Goal: Navigation & Orientation: Find specific page/section

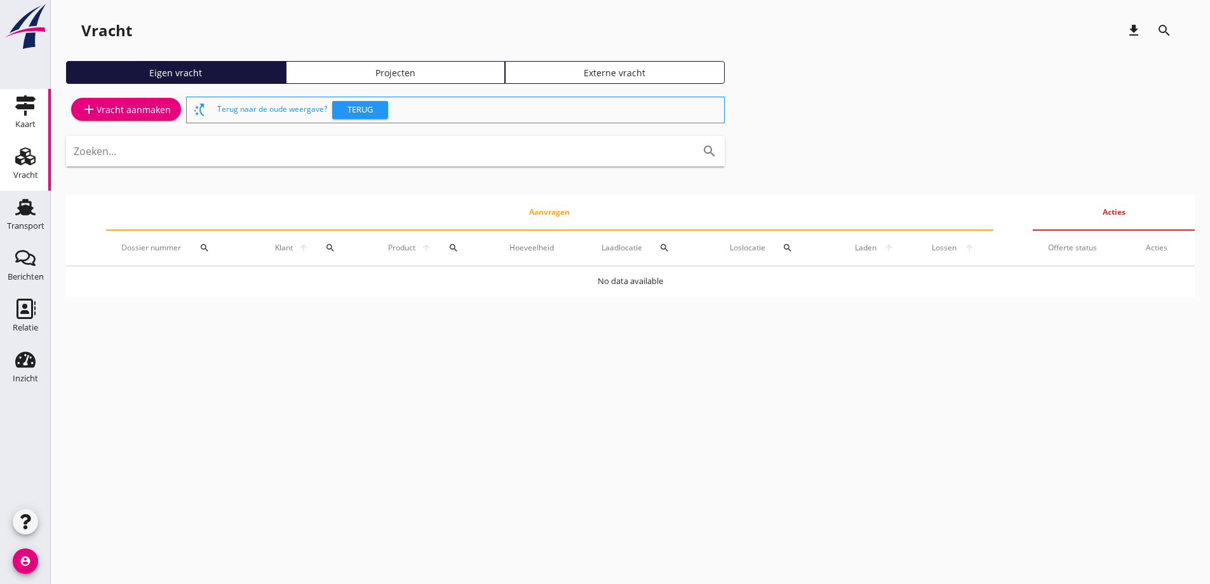
click at [19, 121] on div "Kaart" at bounding box center [25, 124] width 20 height 8
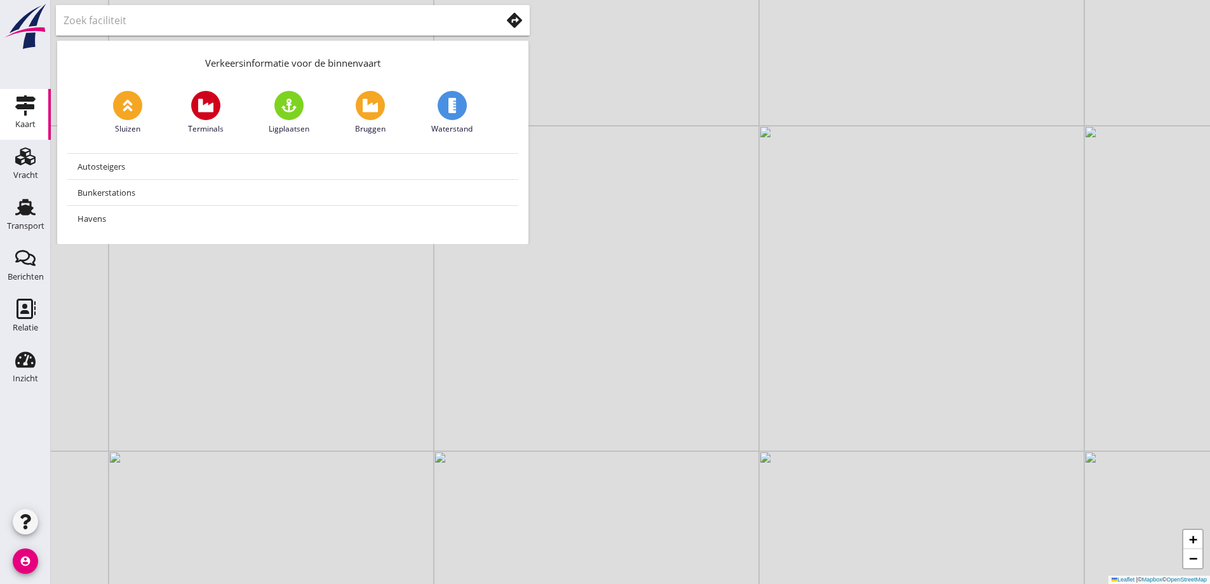
click at [264, 8] on div at bounding box center [293, 20] width 474 height 30
click at [319, 26] on input "text" at bounding box center [273, 20] width 420 height 20
click at [511, 22] on use at bounding box center [514, 20] width 15 height 15
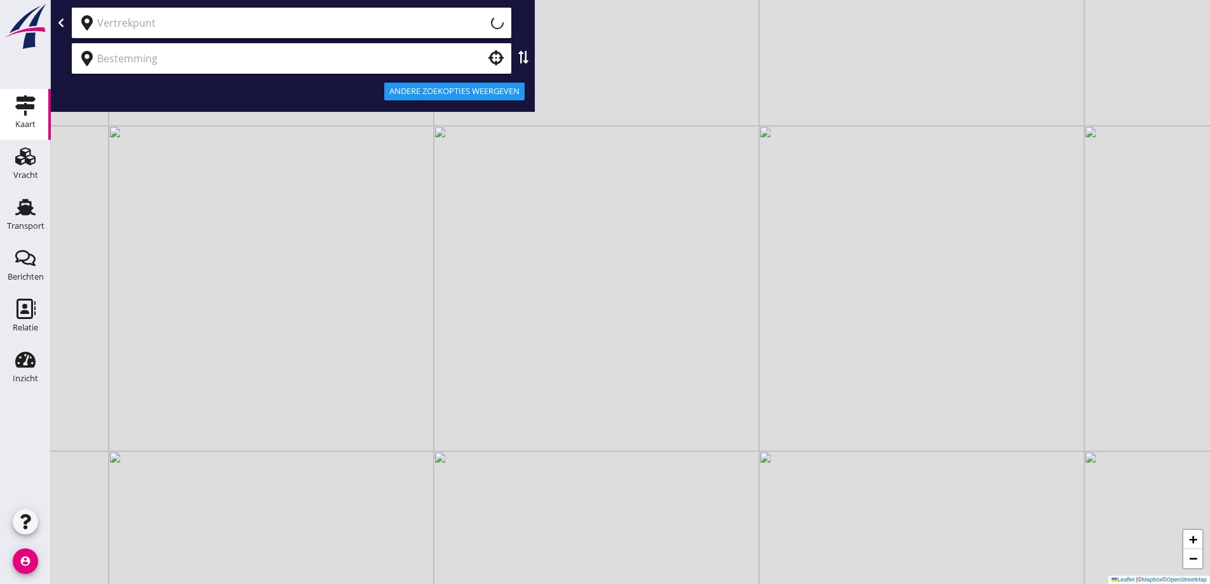
type input "Huidige locatie (apparaat)"
click at [469, 28] on input "Huidige locatie (apparaat)" at bounding box center [290, 23] width 386 height 20
drag, startPoint x: 504, startPoint y: 20, endPoint x: 497, endPoint y: 22, distance: 7.7
click at [504, 21] on div "Huidige locatie (apparaat) clear" at bounding box center [291, 23] width 439 height 30
click at [488, 22] on icon "clear" at bounding box center [493, 22] width 15 height 15
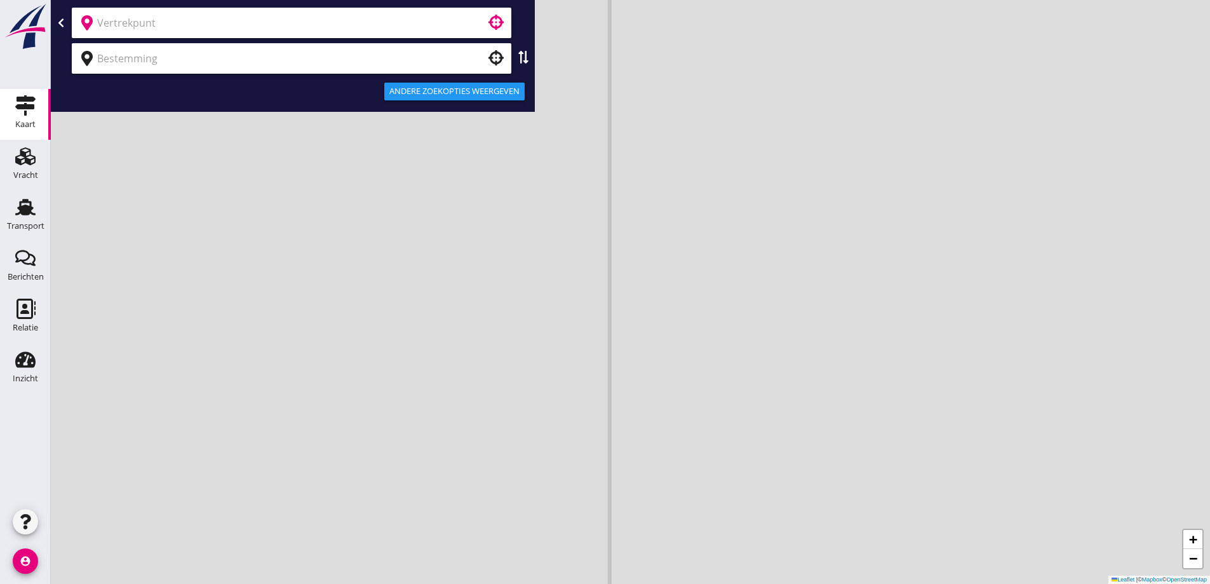
drag, startPoint x: 503, startPoint y: 373, endPoint x: 671, endPoint y: 363, distance: 168.6
click at [684, 364] on div "+ − Leaflet | © Mapbox © OpenStreetMap" at bounding box center [630, 292] width 1159 height 584
drag, startPoint x: 751, startPoint y: 359, endPoint x: 890, endPoint y: 398, distance: 144.4
click at [898, 401] on div "+ − Leaflet | © Mapbox © OpenStreetMap" at bounding box center [630, 292] width 1159 height 584
drag, startPoint x: 775, startPoint y: 369, endPoint x: 692, endPoint y: 355, distance: 85.0
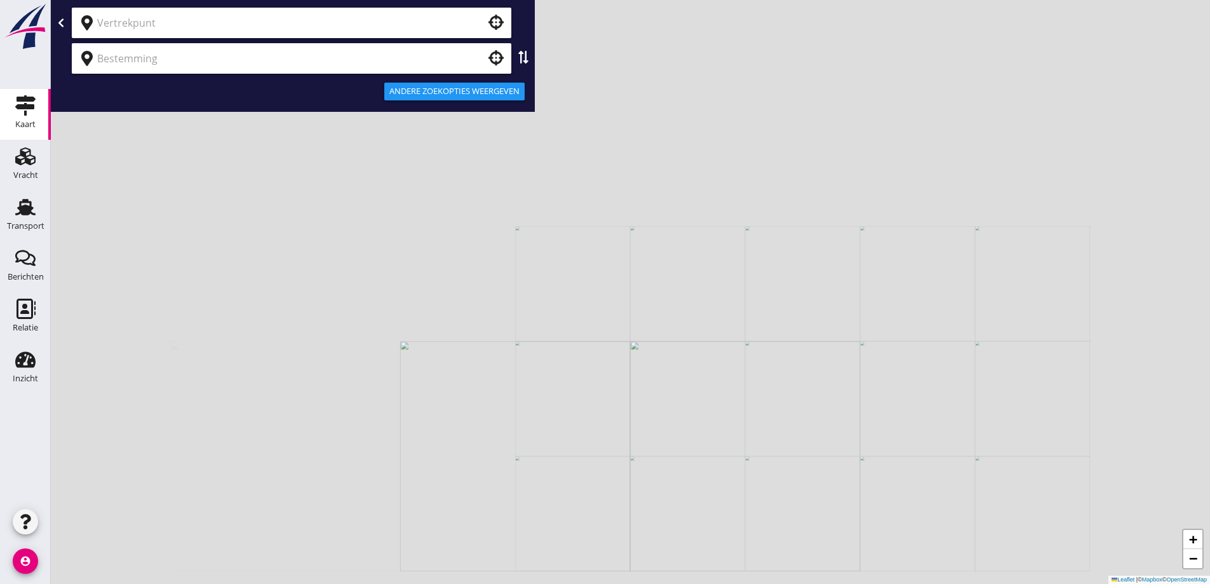
click at [698, 358] on div "+ − Leaflet | © Mapbox © OpenStreetMap" at bounding box center [630, 292] width 1159 height 584
drag, startPoint x: 623, startPoint y: 351, endPoint x: 628, endPoint y: 344, distance: 8.1
click at [628, 345] on div "+ − Leaflet | © Mapbox © OpenStreetMap" at bounding box center [630, 292] width 1159 height 584
drag, startPoint x: 603, startPoint y: 335, endPoint x: 589, endPoint y: 331, distance: 14.7
click at [591, 332] on div "+ − Leaflet | © Mapbox © OpenStreetMap" at bounding box center [630, 292] width 1159 height 584
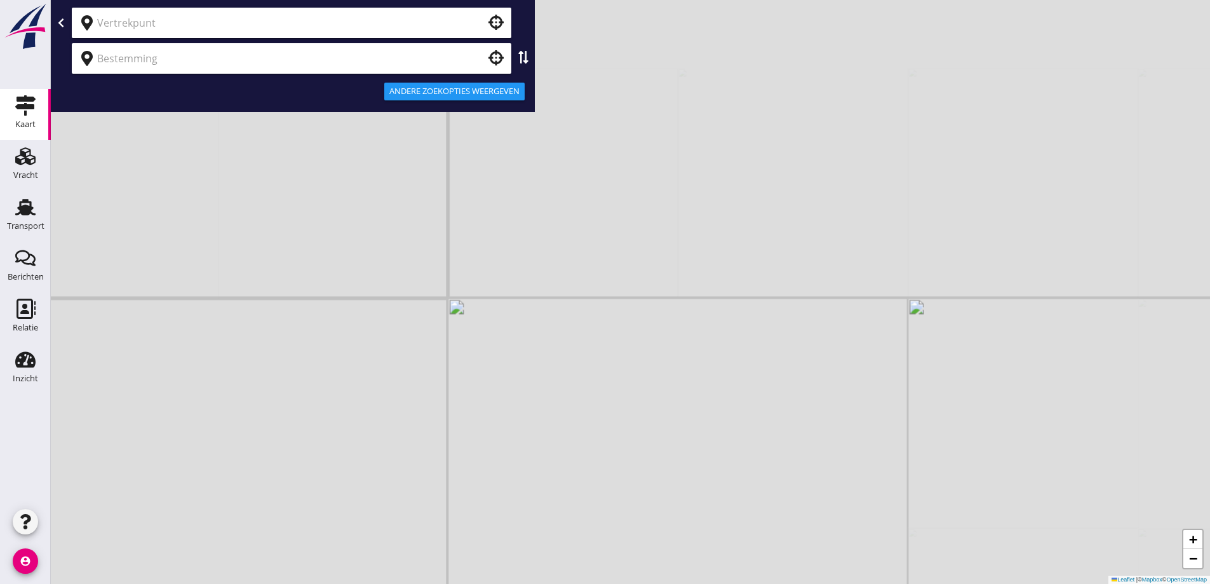
drag, startPoint x: 589, startPoint y: 331, endPoint x: 563, endPoint y: 335, distance: 26.3
click at [563, 335] on div "+ − Leaflet | © Mapbox © OpenStreetMap" at bounding box center [630, 292] width 1159 height 584
drag, startPoint x: 565, startPoint y: 324, endPoint x: 596, endPoint y: 321, distance: 31.2
click at [596, 321] on div "+ − Leaflet | © Mapbox © OpenStreetMap" at bounding box center [630, 292] width 1159 height 584
drag, startPoint x: 518, startPoint y: 349, endPoint x: 559, endPoint y: 262, distance: 96.9
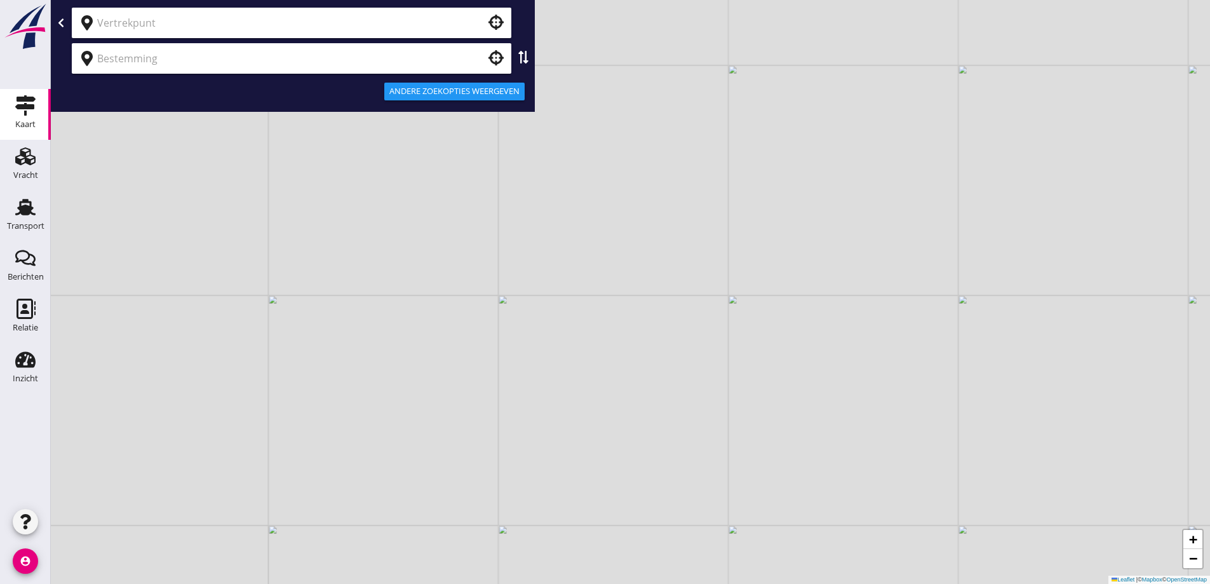
click at [559, 262] on div "+ − Leaflet | © Mapbox © OpenStreetMap" at bounding box center [630, 292] width 1159 height 584
drag, startPoint x: 497, startPoint y: 339, endPoint x: 523, endPoint y: 318, distance: 33.9
click at [525, 314] on div "+ − Leaflet | © Mapbox © OpenStreetMap" at bounding box center [630, 292] width 1159 height 584
drag, startPoint x: 514, startPoint y: 339, endPoint x: 529, endPoint y: 328, distance: 18.2
click at [529, 328] on div "+ − Leaflet | © Mapbox © OpenStreetMap" at bounding box center [630, 292] width 1159 height 584
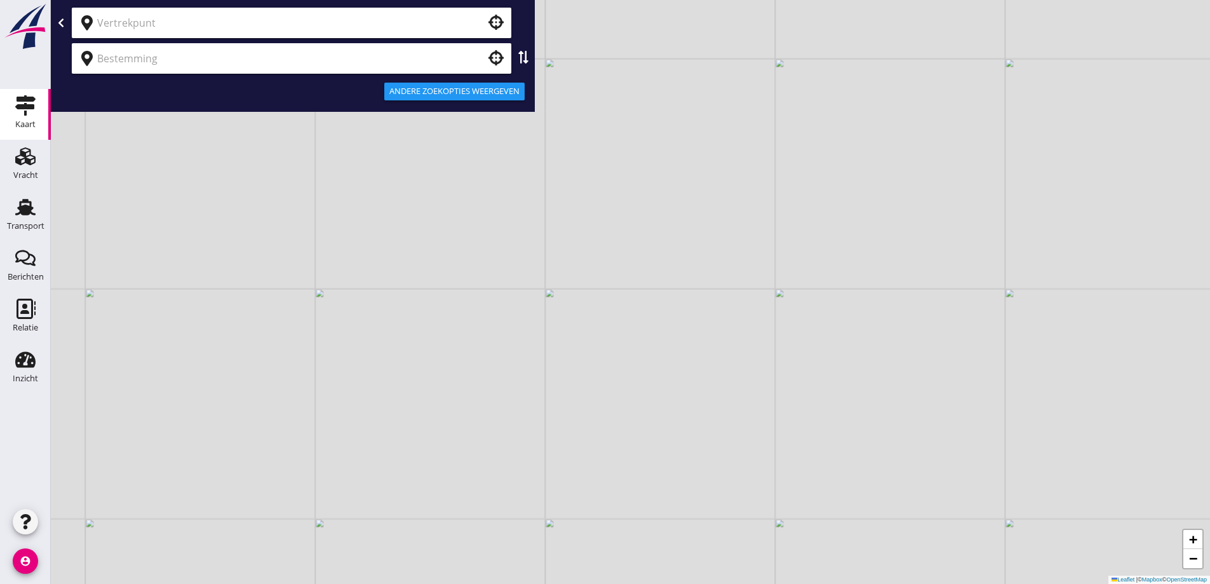
drag, startPoint x: 498, startPoint y: 364, endPoint x: 474, endPoint y: 381, distance: 29.2
click at [475, 396] on div "+ − Leaflet | © Mapbox © OpenStreetMap" at bounding box center [630, 292] width 1159 height 584
drag, startPoint x: 507, startPoint y: 336, endPoint x: 534, endPoint y: 327, distance: 28.7
click at [534, 327] on div "+ − Leaflet | © Mapbox © OpenStreetMap" at bounding box center [630, 292] width 1159 height 584
drag, startPoint x: 463, startPoint y: 347, endPoint x: 626, endPoint y: 337, distance: 163.5
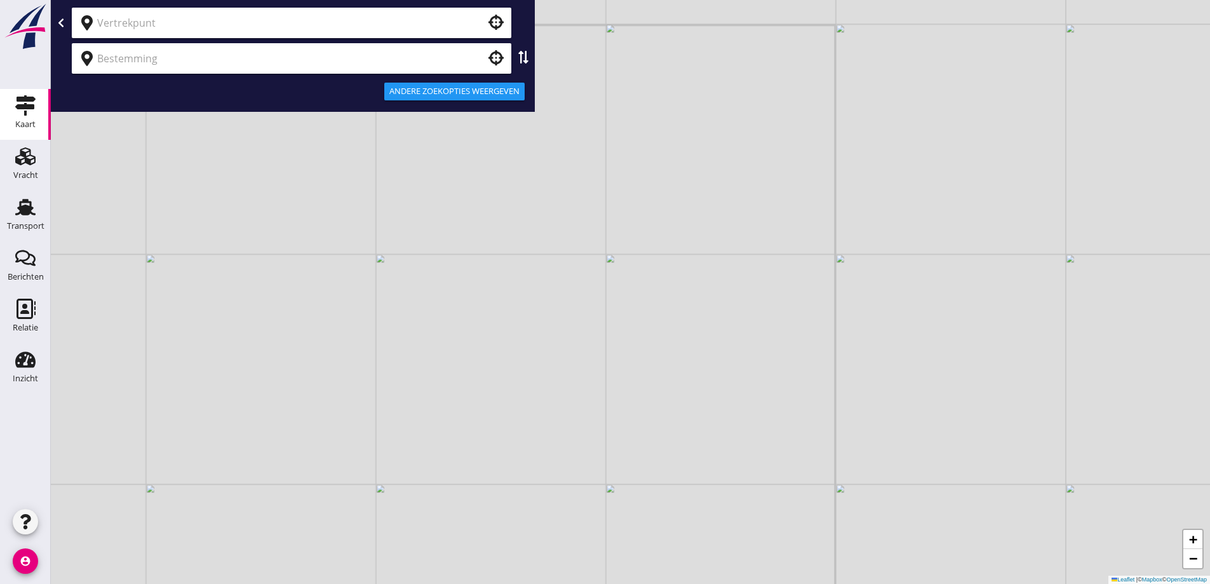
click at [626, 337] on div "+ − Leaflet | © Mapbox © OpenStreetMap" at bounding box center [630, 292] width 1159 height 584
drag, startPoint x: 506, startPoint y: 372, endPoint x: 515, endPoint y: 344, distance: 29.9
click at [529, 359] on div "+ − Leaflet | © Mapbox © OpenStreetMap" at bounding box center [630, 292] width 1159 height 584
drag, startPoint x: 641, startPoint y: 356, endPoint x: 791, endPoint y: 389, distance: 154.2
click at [791, 389] on div "+ − Leaflet | © Mapbox © OpenStreetMap" at bounding box center [630, 292] width 1159 height 584
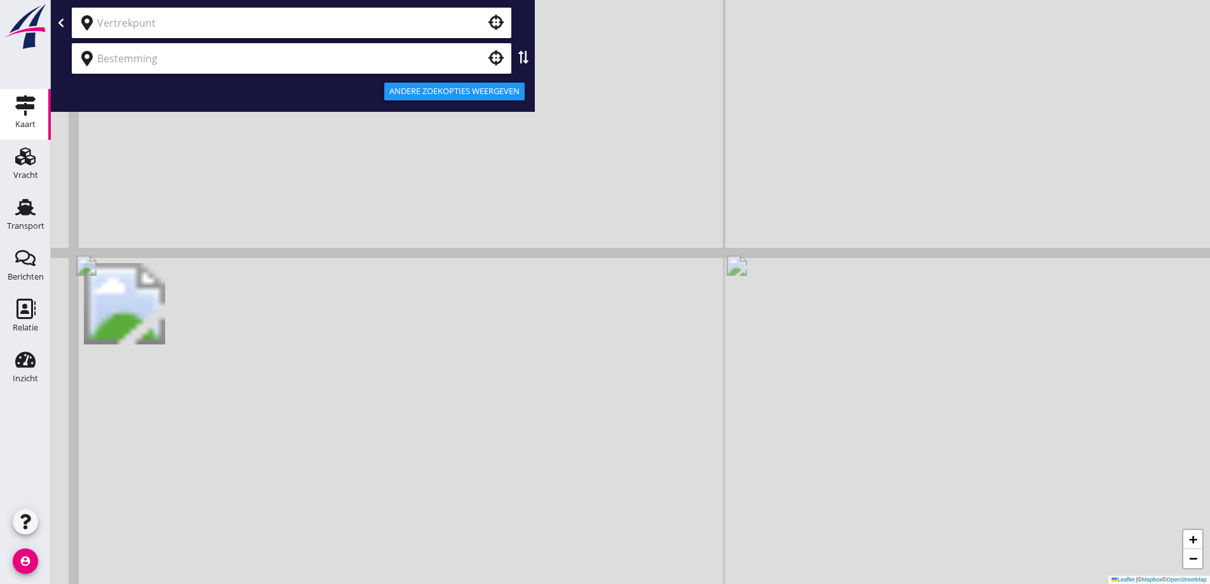
click at [580, 323] on div "+ − Leaflet | © Mapbox © OpenStreetMap" at bounding box center [630, 292] width 1159 height 584
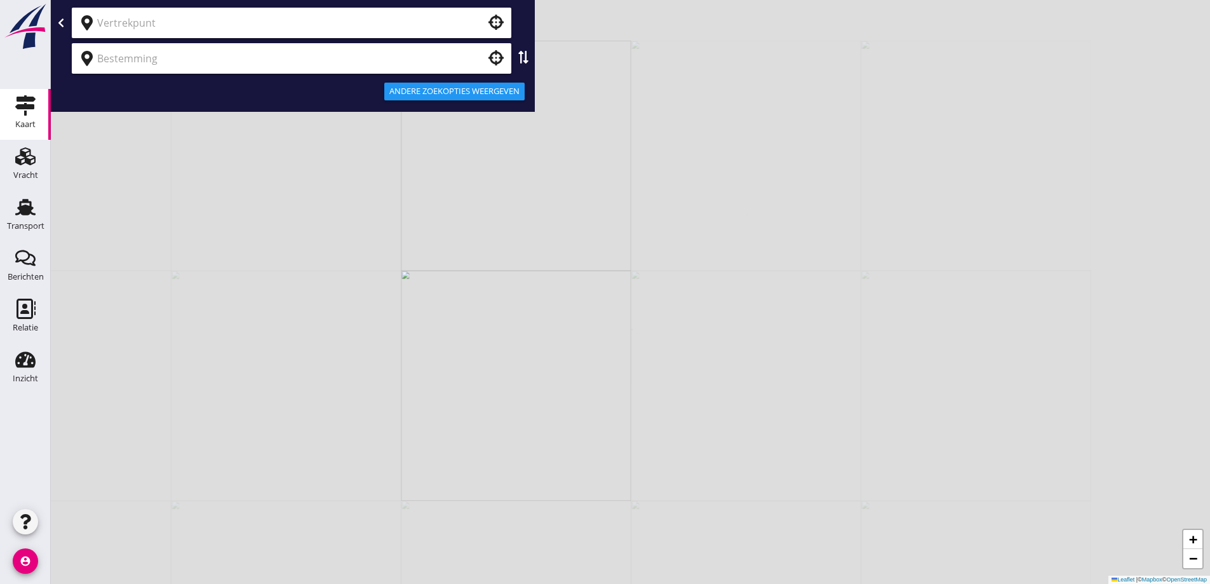
drag, startPoint x: 648, startPoint y: 308, endPoint x: 667, endPoint y: 283, distance: 31.4
click at [665, 286] on div "+ − Leaflet | © Mapbox © OpenStreetMap" at bounding box center [630, 292] width 1159 height 584
drag, startPoint x: 667, startPoint y: 282, endPoint x: 658, endPoint y: 288, distance: 10.6
click at [658, 288] on div "+ − Leaflet | © Mapbox © OpenStreetMap" at bounding box center [630, 292] width 1159 height 584
click at [224, 20] on input "text" at bounding box center [282, 23] width 371 height 20
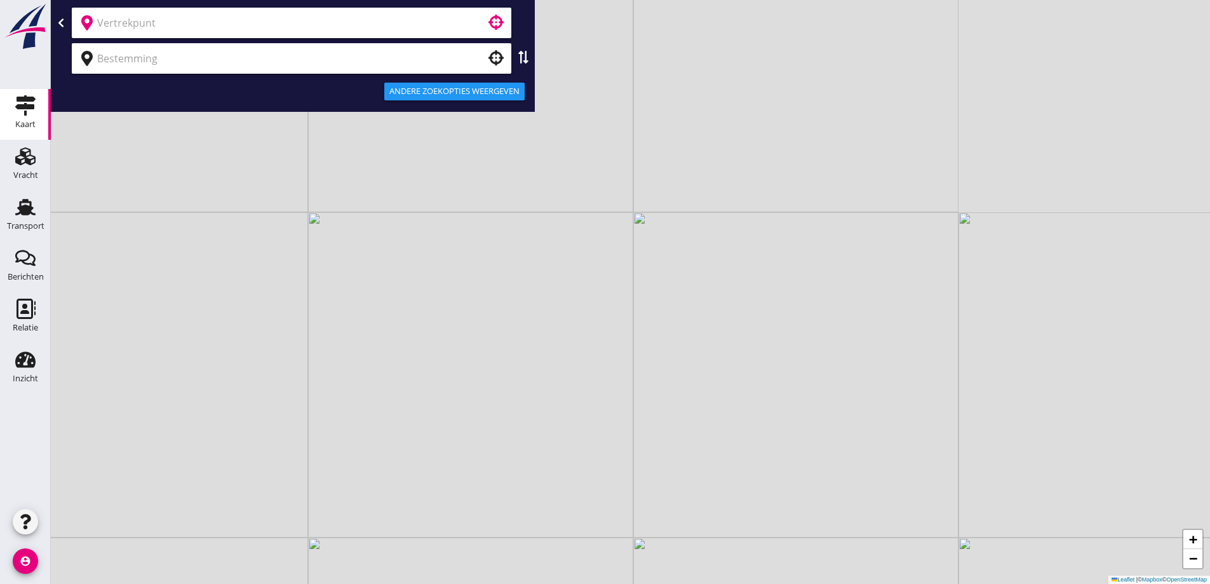
drag, startPoint x: 565, startPoint y: 239, endPoint x: 422, endPoint y: 212, distance: 145.3
click at [422, 213] on div "+ − Leaflet | © Mapbox © OpenStreetMap" at bounding box center [630, 292] width 1159 height 584
drag, startPoint x: 195, startPoint y: 33, endPoint x: 204, endPoint y: 15, distance: 20.2
click at [197, 30] on div at bounding box center [291, 23] width 439 height 30
click at [204, 14] on input "text" at bounding box center [282, 23] width 371 height 20
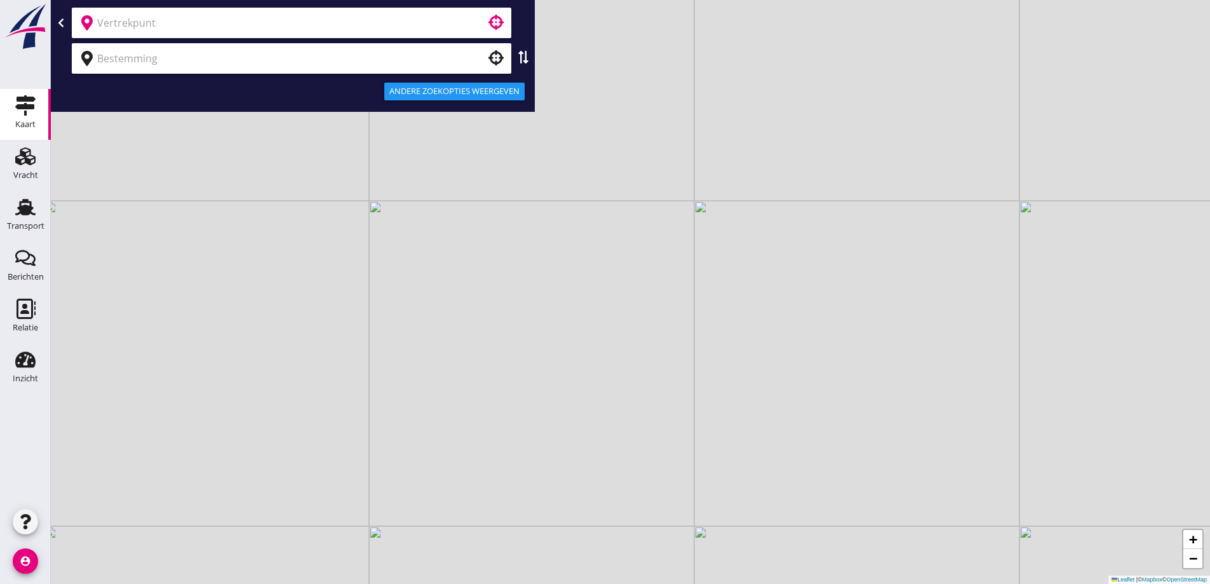
click at [229, 30] on input "text" at bounding box center [282, 23] width 371 height 20
click at [219, 14] on input "text" at bounding box center [282, 23] width 371 height 20
drag, startPoint x: 566, startPoint y: 303, endPoint x: 563, endPoint y: 293, distance: 9.9
click at [563, 293] on div "+ − Leaflet | © Mapbox © OpenStreetMap" at bounding box center [630, 292] width 1159 height 584
drag, startPoint x: 483, startPoint y: 232, endPoint x: 424, endPoint y: 206, distance: 64.5
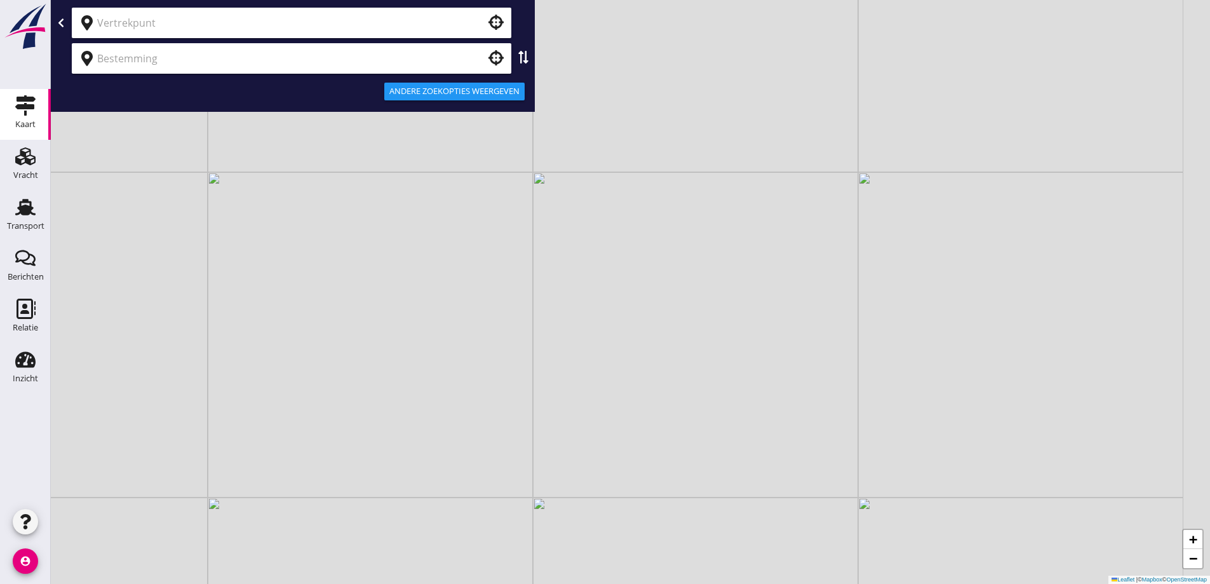
click at [428, 209] on div "+ − Leaflet | © Mapbox © OpenStreetMap" at bounding box center [630, 292] width 1159 height 584
click at [367, 18] on input "text" at bounding box center [282, 23] width 371 height 20
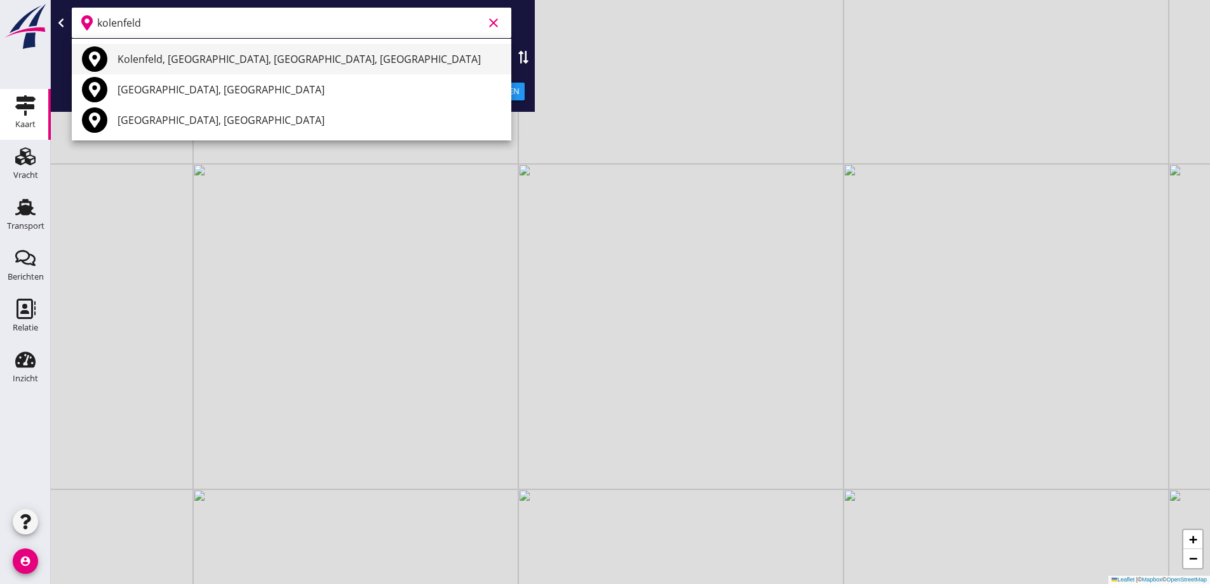
click at [326, 55] on div "Kolenfeld, [GEOGRAPHIC_DATA], [GEOGRAPHIC_DATA], [GEOGRAPHIC_DATA]" at bounding box center [309, 58] width 384 height 15
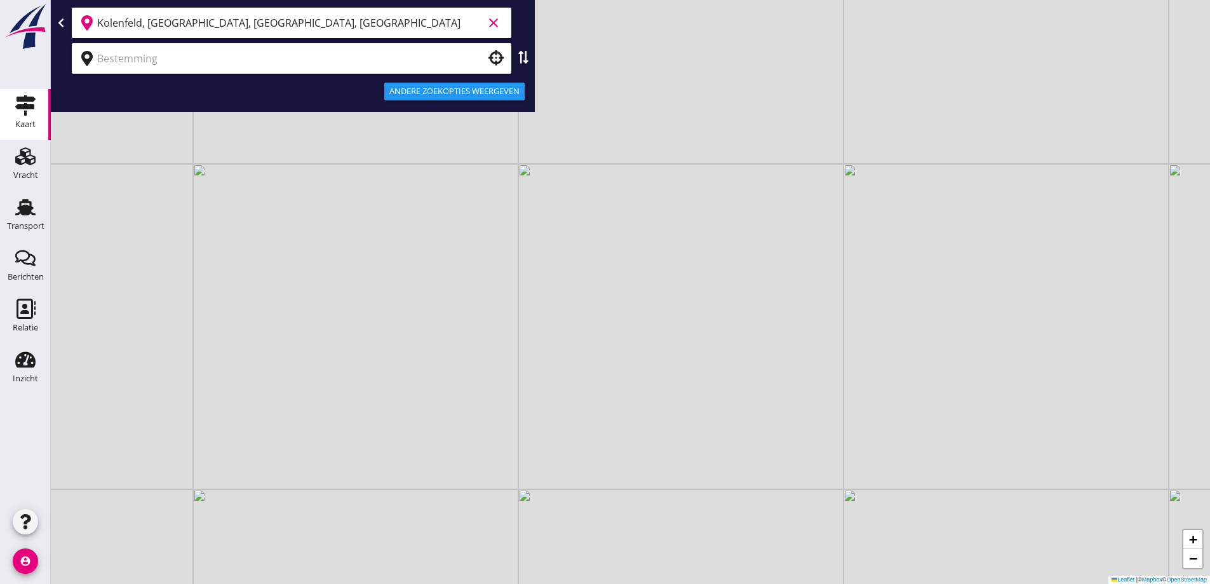
type input "Kolenfeld, [GEOGRAPHIC_DATA], [GEOGRAPHIC_DATA], [GEOGRAPHIC_DATA]"
click at [321, 51] on input "text" at bounding box center [282, 58] width 371 height 20
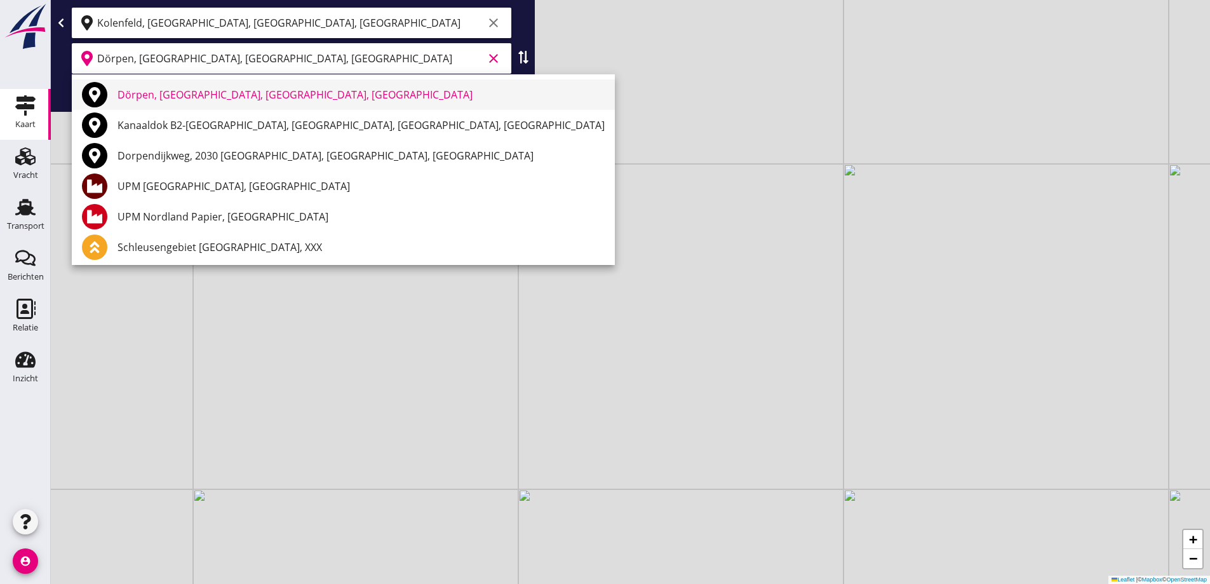
click at [298, 83] on div "Dörpen, [GEOGRAPHIC_DATA], [GEOGRAPHIC_DATA], [GEOGRAPHIC_DATA]" at bounding box center [360, 94] width 487 height 30
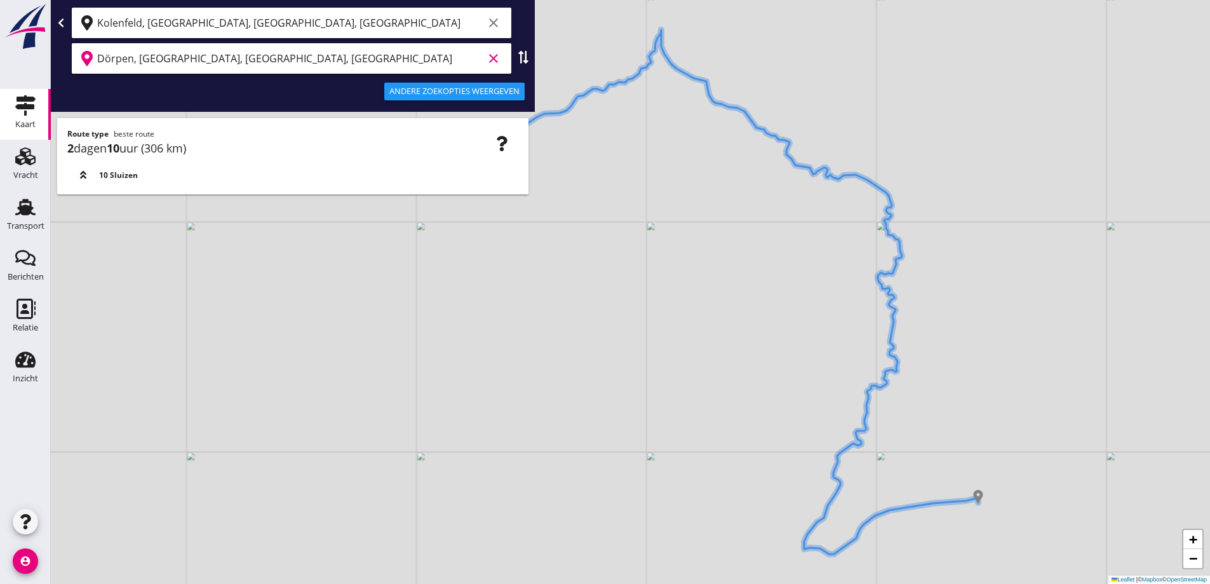
type input "Dörpen, [GEOGRAPHIC_DATA], [GEOGRAPHIC_DATA], [GEOGRAPHIC_DATA]"
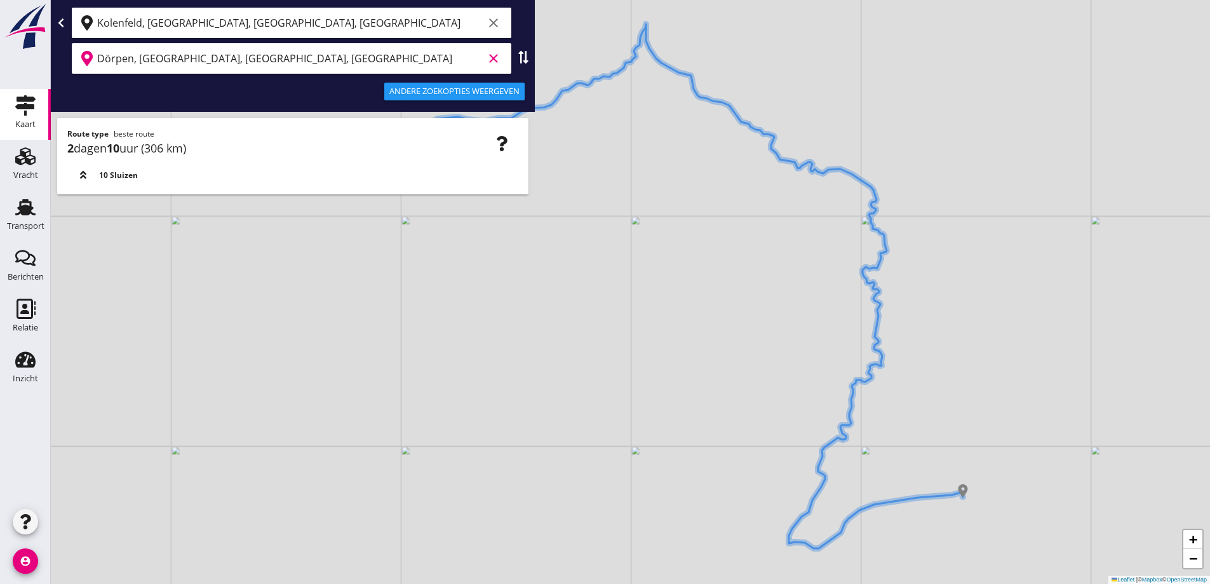
drag, startPoint x: 926, startPoint y: 468, endPoint x: 897, endPoint y: 458, distance: 30.7
click at [897, 459] on div "+ − Leaflet | © Mapbox © OpenStreetMap" at bounding box center [630, 292] width 1159 height 584
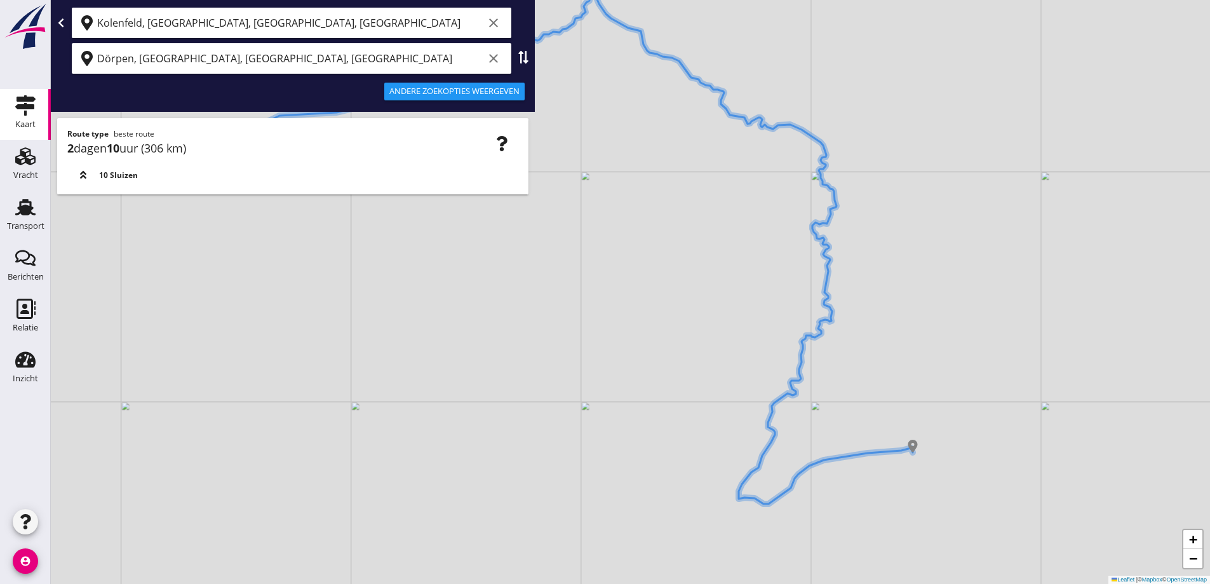
drag, startPoint x: 581, startPoint y: 304, endPoint x: 582, endPoint y: 287, distance: 17.2
click at [582, 288] on div "+ − Leaflet | © Mapbox © OpenStreetMap" at bounding box center [630, 292] width 1159 height 584
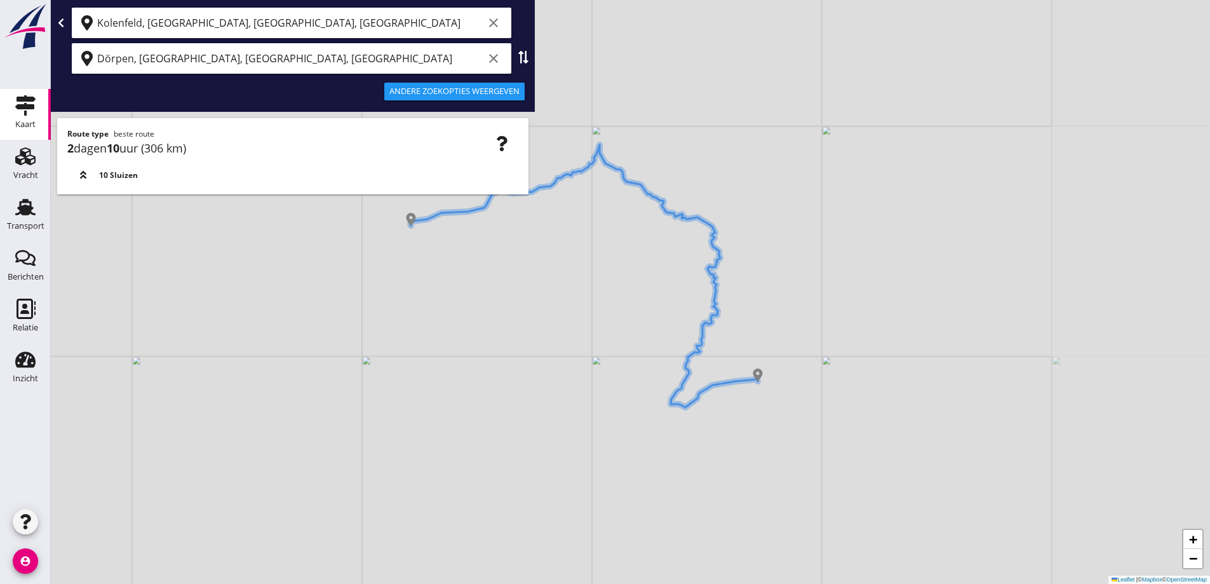
drag, startPoint x: 597, startPoint y: 316, endPoint x: 605, endPoint y: 328, distance: 13.7
click at [605, 328] on div "+ − Leaflet | © Mapbox © OpenStreetMap" at bounding box center [630, 292] width 1159 height 584
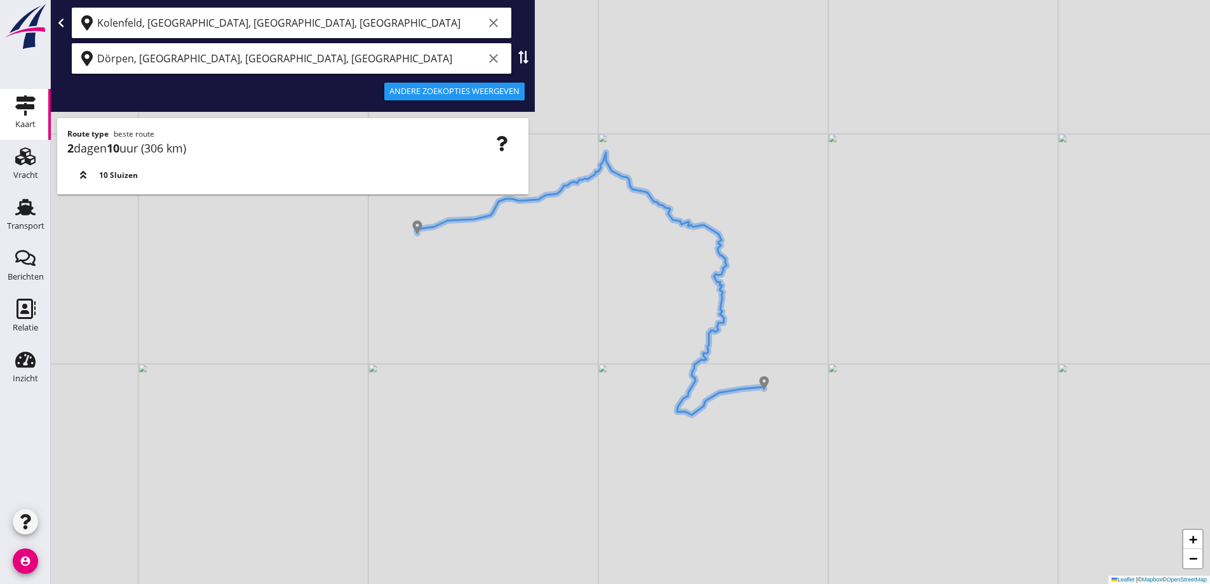
drag, startPoint x: 568, startPoint y: 385, endPoint x: 576, endPoint y: 348, distance: 38.4
click at [576, 348] on div "+ − Leaflet | © Mapbox © OpenStreetMap" at bounding box center [630, 292] width 1159 height 584
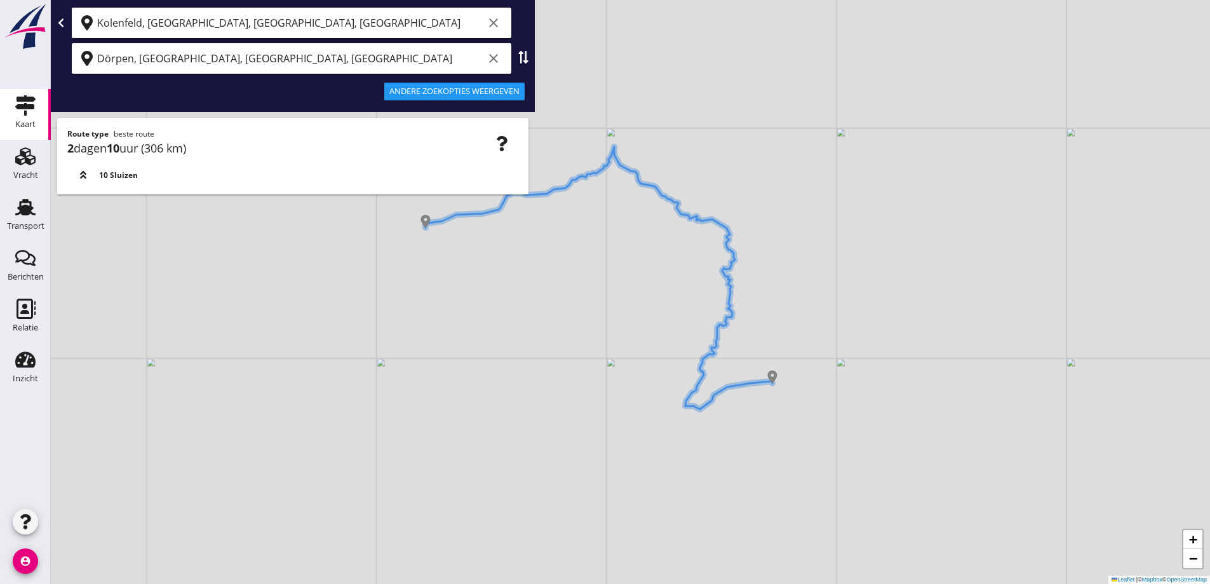
drag, startPoint x: 540, startPoint y: 354, endPoint x: 505, endPoint y: 396, distance: 54.6
click at [532, 392] on div "+ − Leaflet | © Mapbox © OpenStreetMap" at bounding box center [630, 292] width 1159 height 584
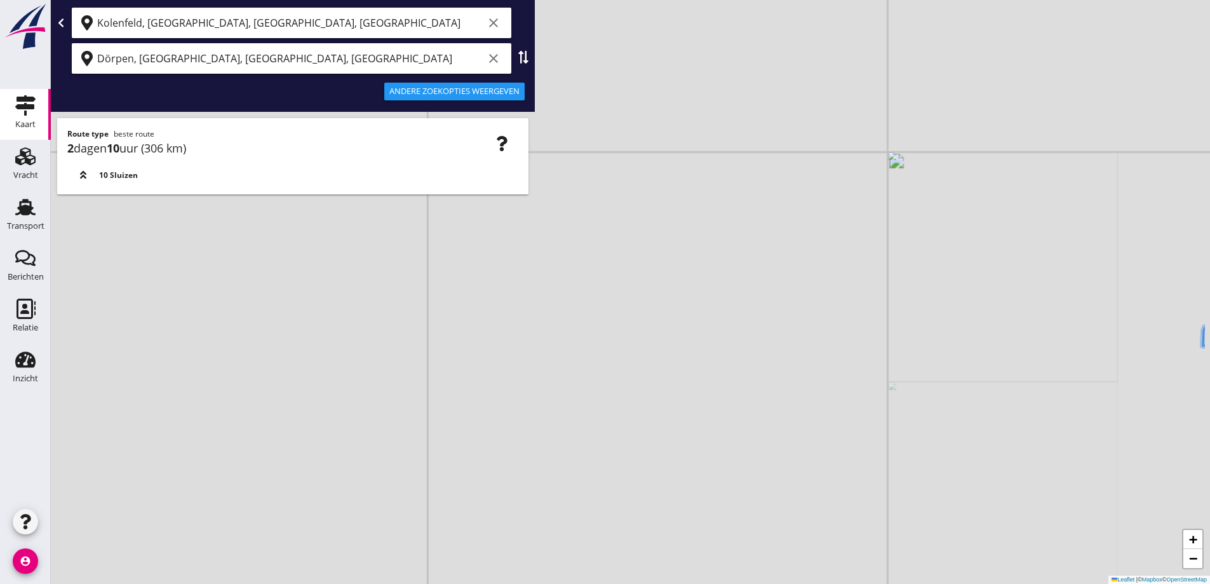
drag, startPoint x: 561, startPoint y: 382, endPoint x: 444, endPoint y: 350, distance: 121.2
click at [444, 350] on div "+ − Leaflet | © Mapbox © OpenStreetMap" at bounding box center [630, 292] width 1159 height 584
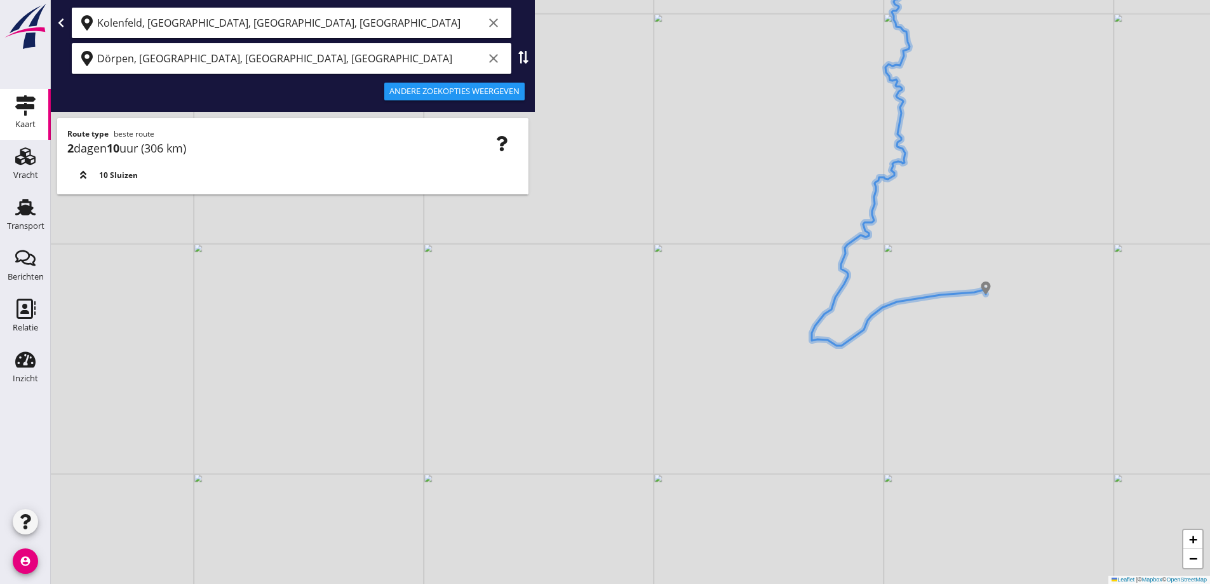
drag, startPoint x: 508, startPoint y: 355, endPoint x: 488, endPoint y: 349, distance: 20.5
click at [488, 349] on div "+ − Leaflet | © Mapbox © OpenStreetMap" at bounding box center [630, 292] width 1159 height 584
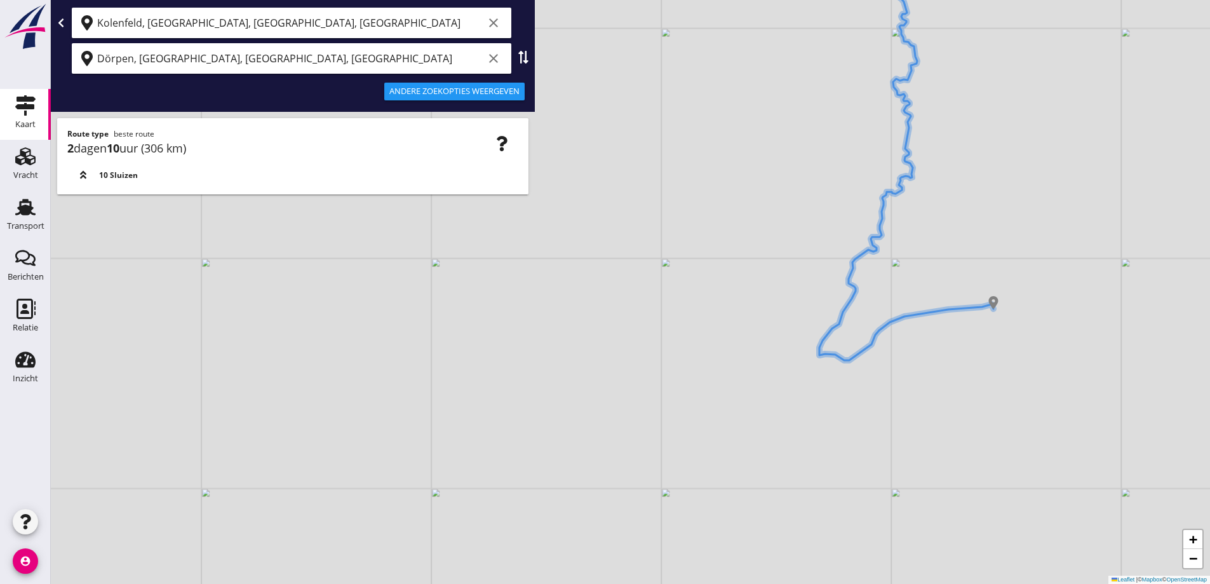
drag, startPoint x: 486, startPoint y: 354, endPoint x: 537, endPoint y: 408, distance: 74.1
click at [537, 408] on div "+ − Leaflet | © Mapbox © OpenStreetMap" at bounding box center [630, 292] width 1159 height 584
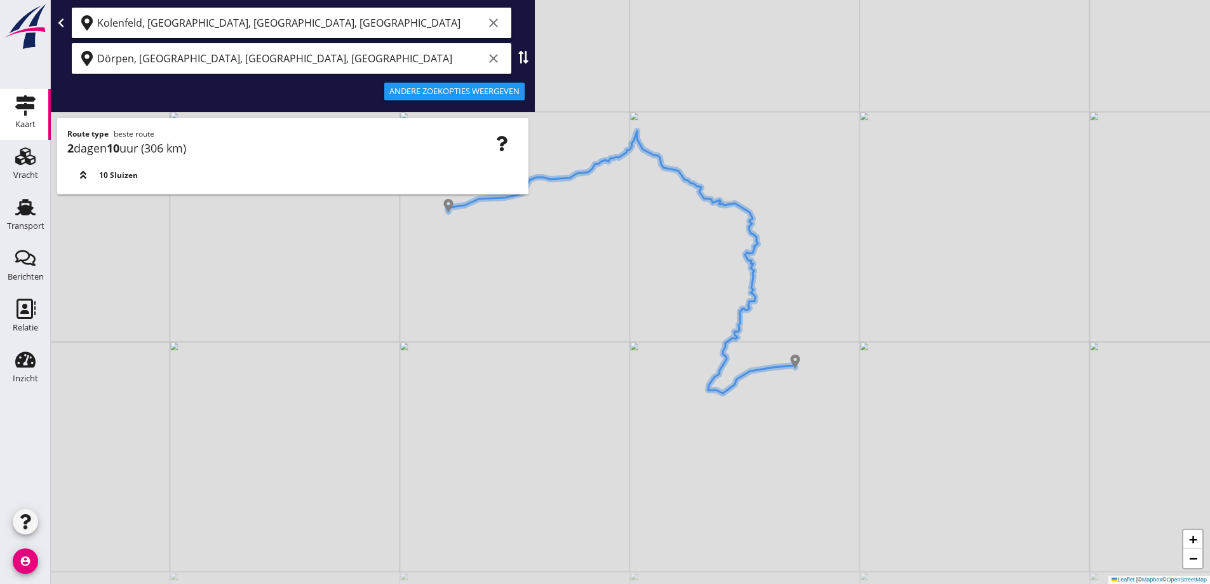
drag, startPoint x: 495, startPoint y: 387, endPoint x: 501, endPoint y: 372, distance: 15.7
click at [501, 372] on div "+ − Leaflet | © Mapbox © OpenStreetMap" at bounding box center [630, 292] width 1159 height 584
